Goal: Task Accomplishment & Management: Use online tool/utility

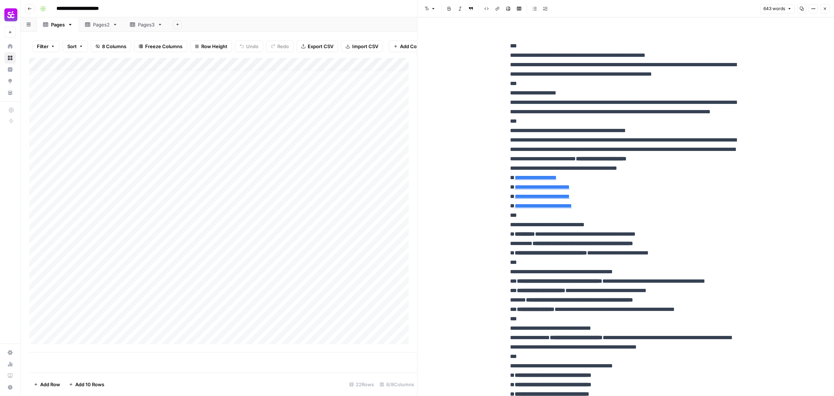
scroll to position [8, 0]
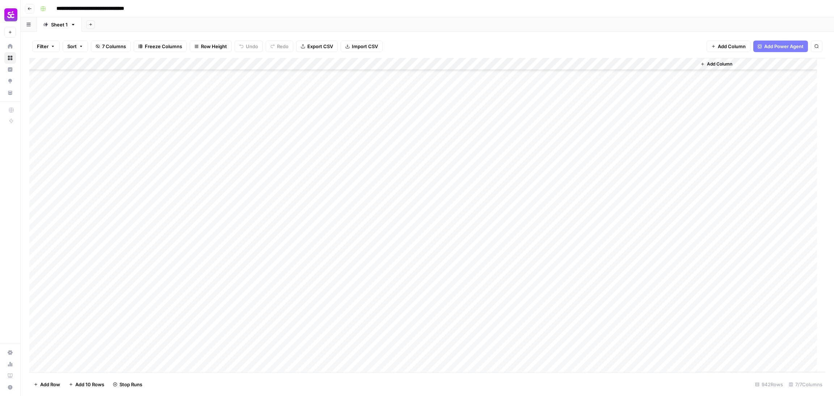
scroll to position [11303, 0]
click at [614, 316] on div "Add Column" at bounding box center [427, 215] width 796 height 315
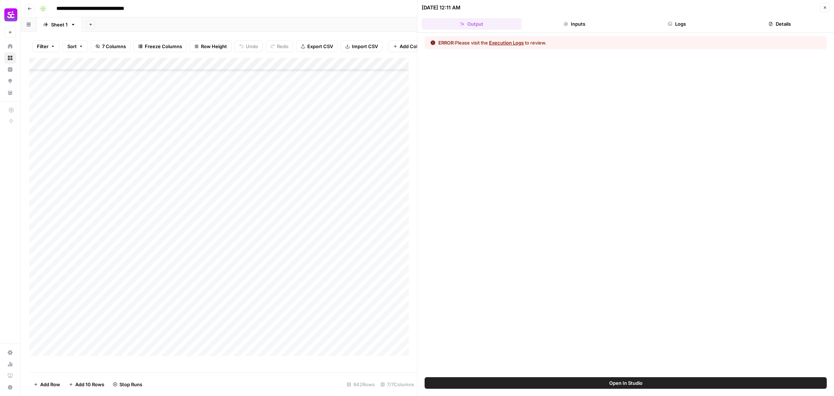
click at [673, 22] on button "Logs" at bounding box center [677, 24] width 100 height 12
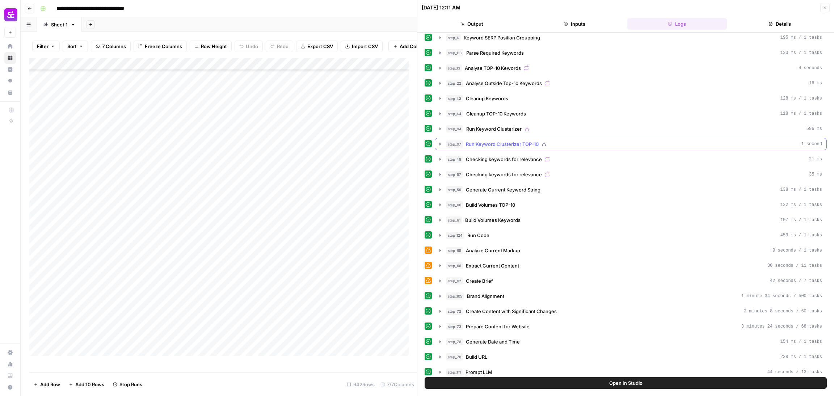
scroll to position [224, 0]
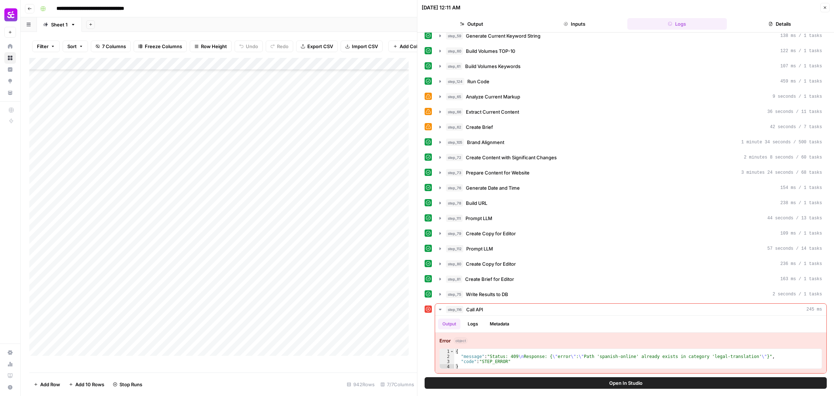
click at [822, 4] on button "Close" at bounding box center [824, 7] width 9 height 9
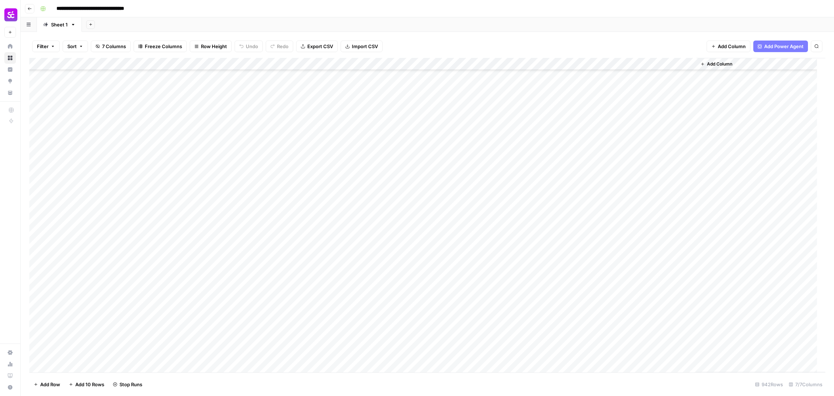
scroll to position [9782, 0]
click at [614, 211] on div "Add Column" at bounding box center [427, 215] width 796 height 315
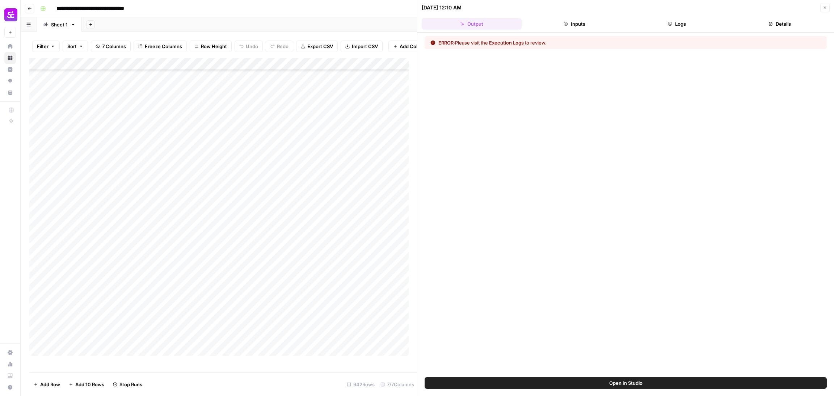
click at [827, 3] on button "Close" at bounding box center [824, 7] width 9 height 9
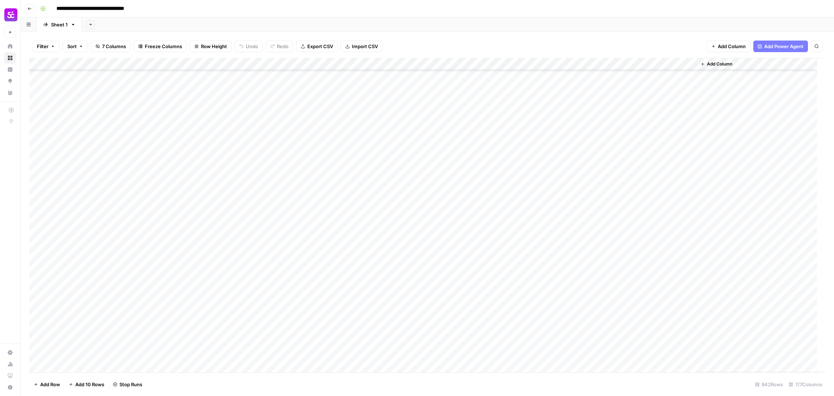
click at [103, 213] on div "Add Column" at bounding box center [427, 215] width 796 height 315
click at [304, 195] on div "Add Column" at bounding box center [427, 215] width 796 height 315
